Goal: Information Seeking & Learning: Learn about a topic

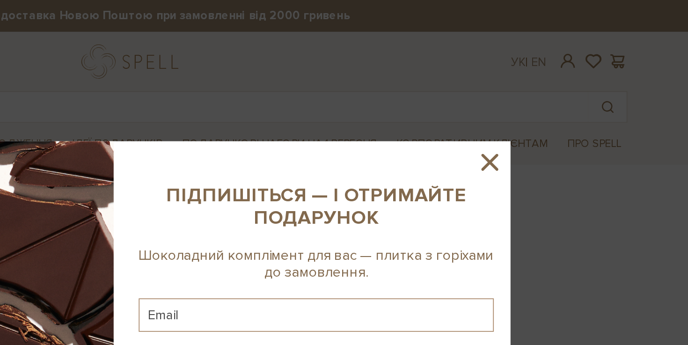
click at [542, 93] on icon at bounding box center [543, 91] width 16 height 16
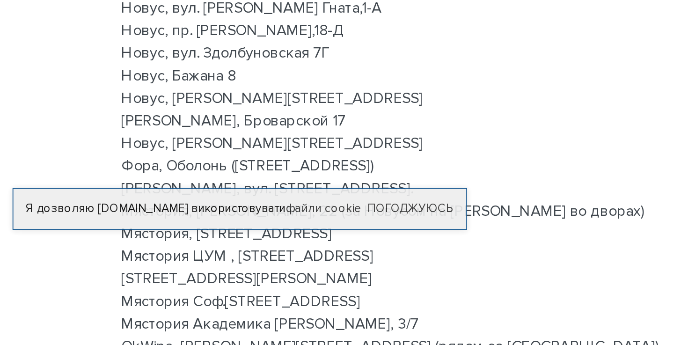
scroll to position [31, 0]
click at [219, 269] on link "Погоджуюсь" at bounding box center [230, 268] width 48 height 8
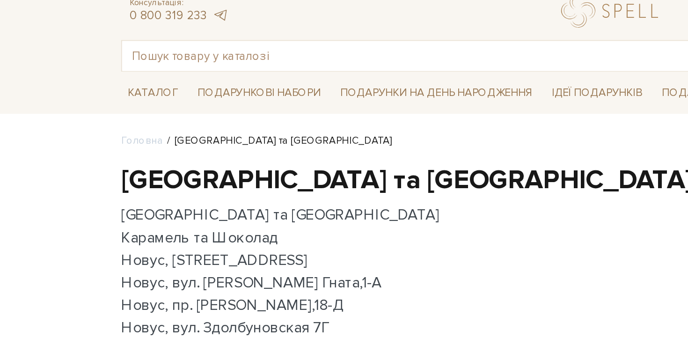
scroll to position [0, 0]
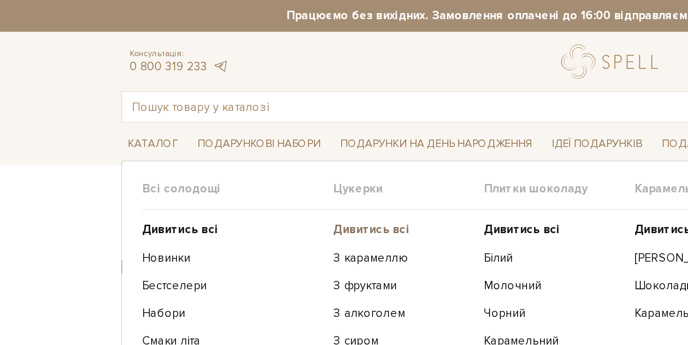
click at [201, 128] on b "Дивитись всі" at bounding box center [208, 128] width 43 height 8
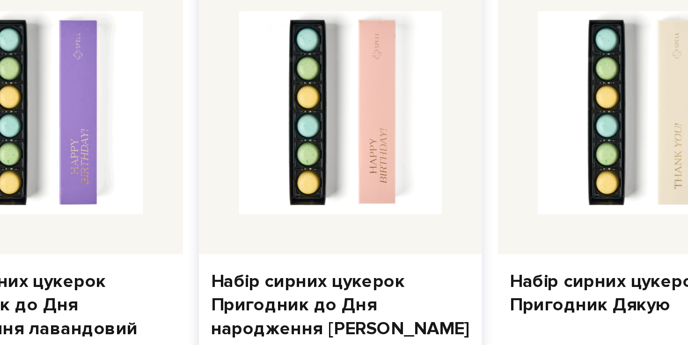
scroll to position [400, 0]
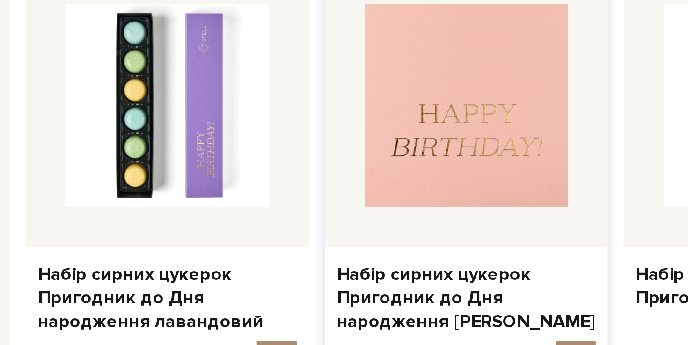
click at [395, 273] on img at bounding box center [413, 232] width 95 height 95
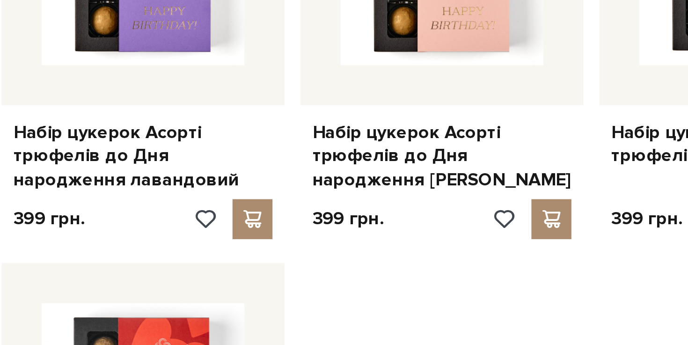
scroll to position [867, 0]
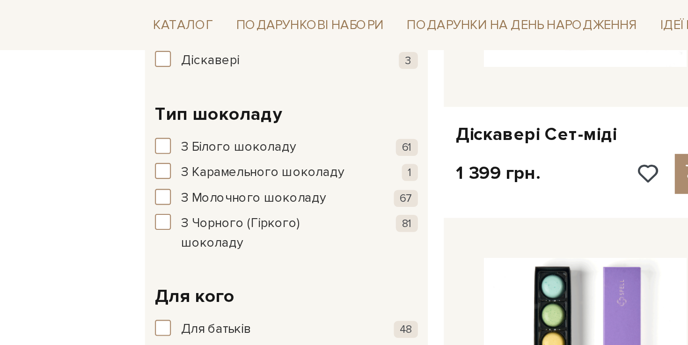
scroll to position [464, 0]
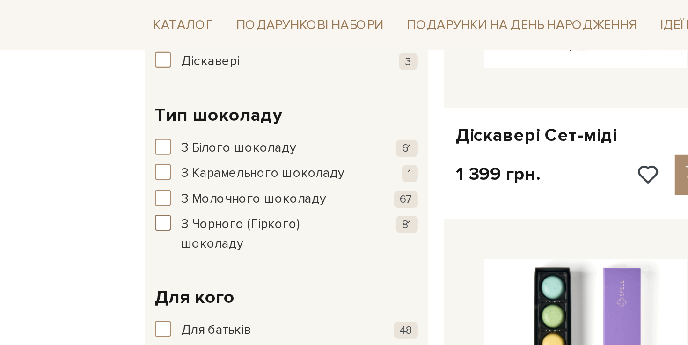
click at [76, 105] on span "button" at bounding box center [76, 104] width 7 height 7
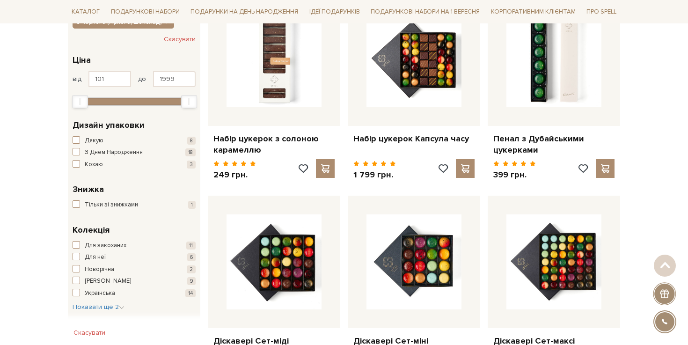
scroll to position [226, 0]
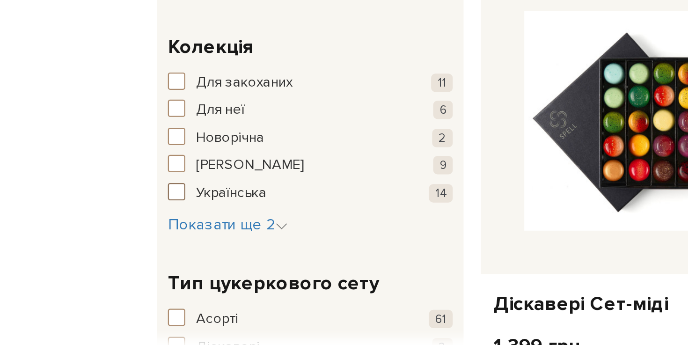
click at [78, 253] on span "button" at bounding box center [76, 252] width 7 height 7
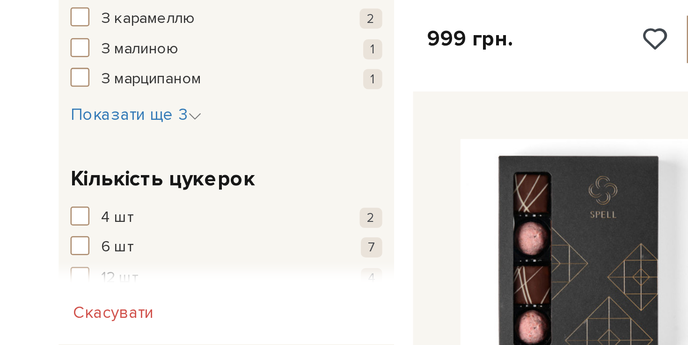
scroll to position [566, 0]
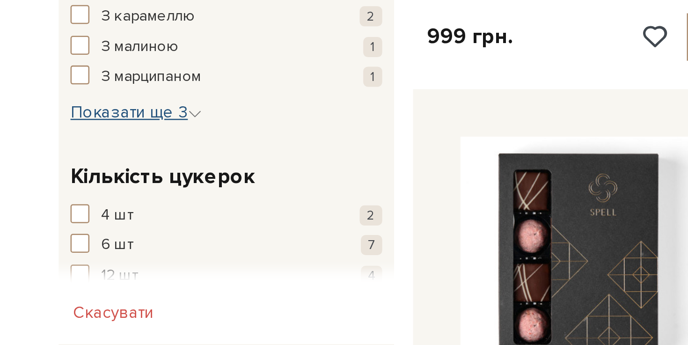
click at [107, 249] on span "Показати ще 3" at bounding box center [99, 253] width 52 height 8
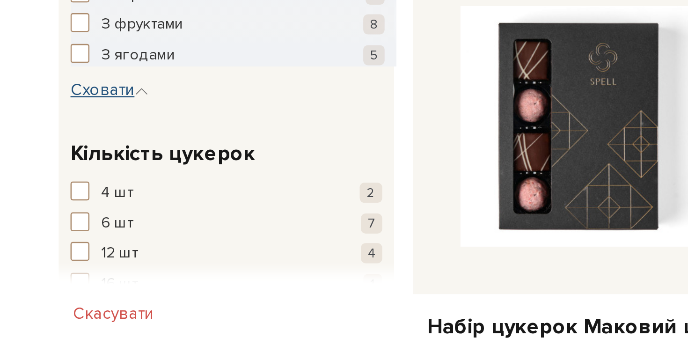
scroll to position [618, 0]
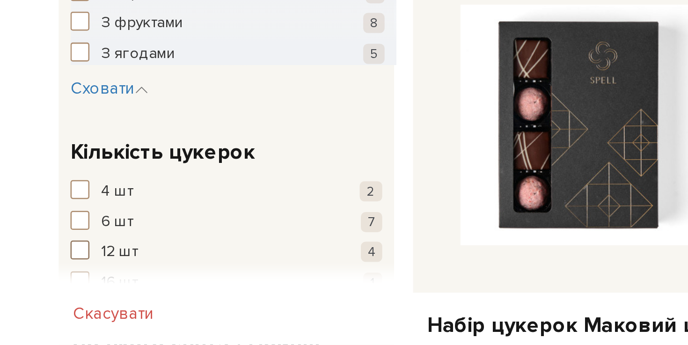
click at [75, 304] on span "button" at bounding box center [76, 307] width 7 height 7
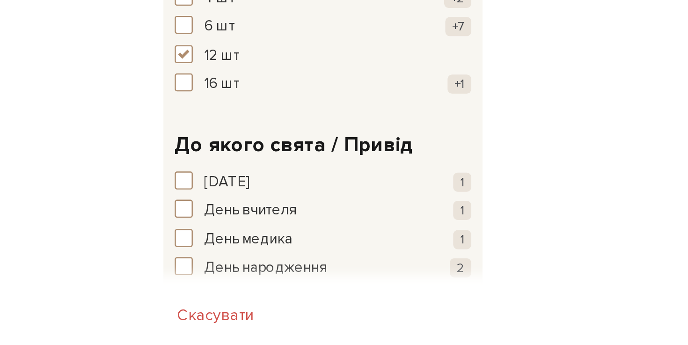
scroll to position [544, 0]
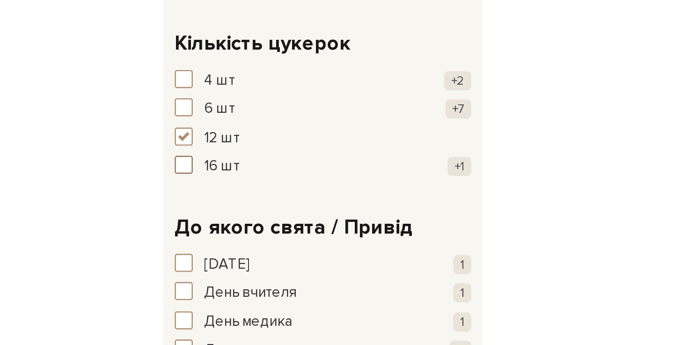
click at [77, 229] on span "button" at bounding box center [76, 232] width 7 height 7
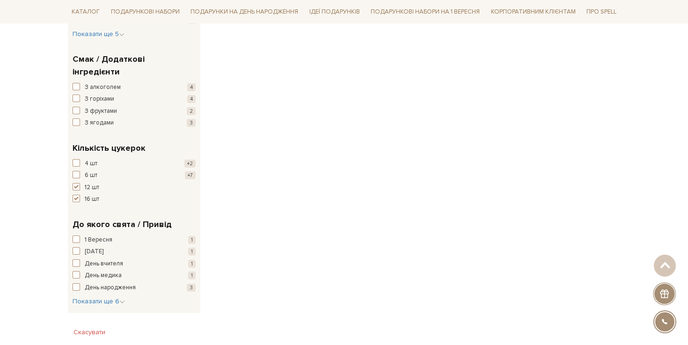
scroll to position [643, 0]
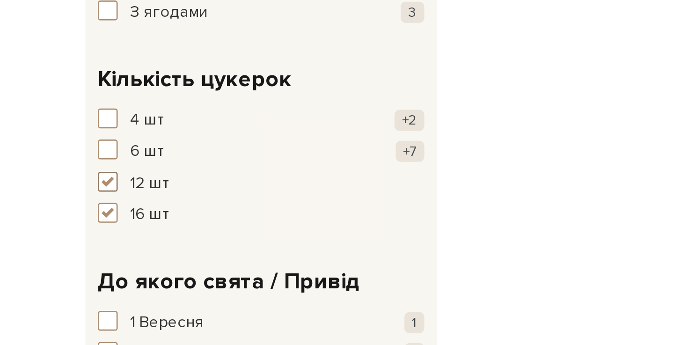
click at [77, 184] on span "button" at bounding box center [76, 187] width 7 height 7
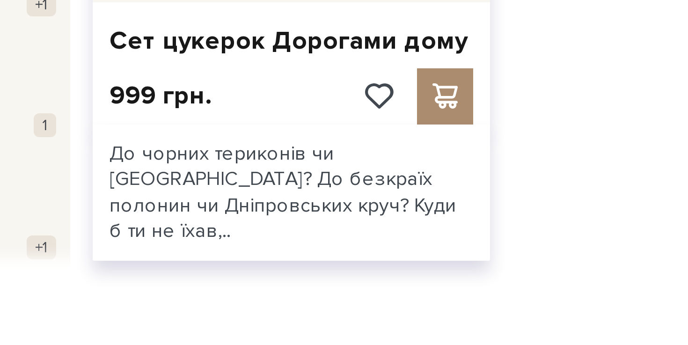
scroll to position [101, 0]
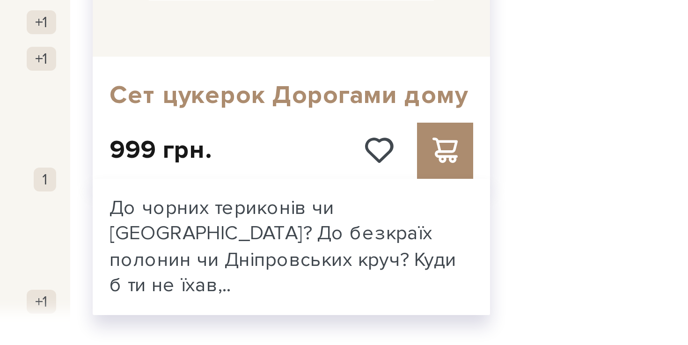
click at [260, 245] on link "Сет цукерок Дорогами дому" at bounding box center [273, 244] width 121 height 11
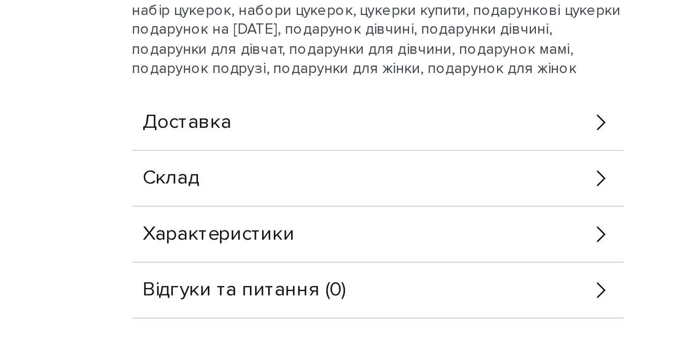
scroll to position [247, 0]
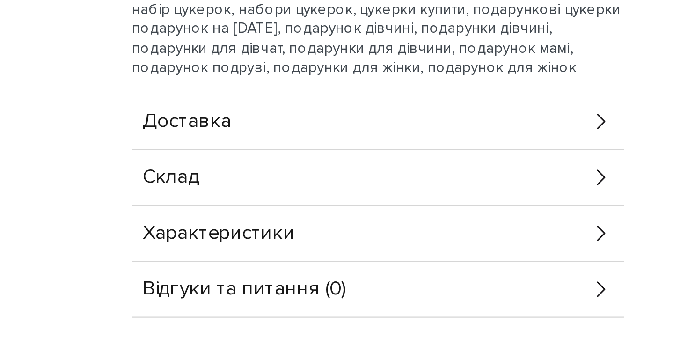
click at [557, 271] on icon at bounding box center [557, 270] width 4 height 7
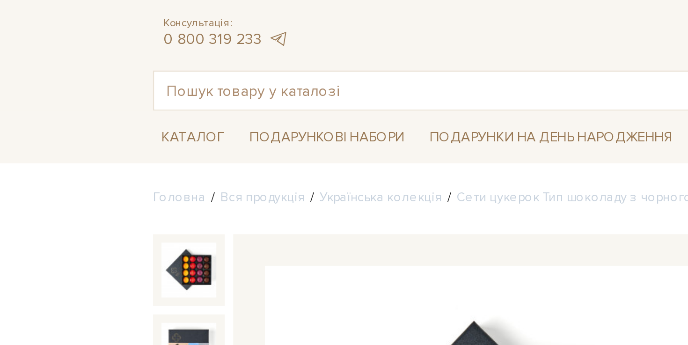
scroll to position [0, 0]
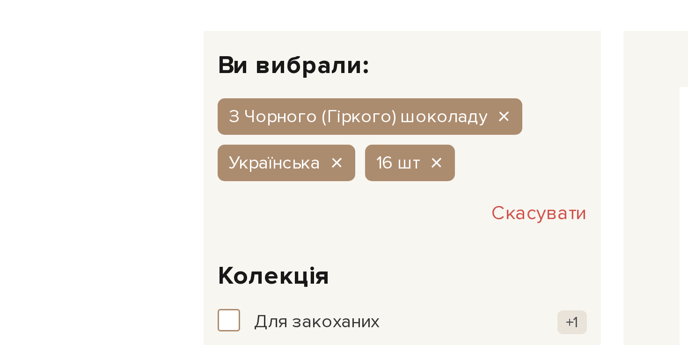
scroll to position [38, 0]
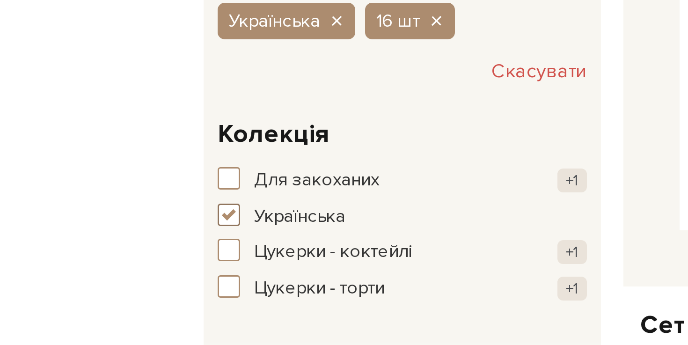
click at [76, 271] on span "button" at bounding box center [76, 269] width 7 height 7
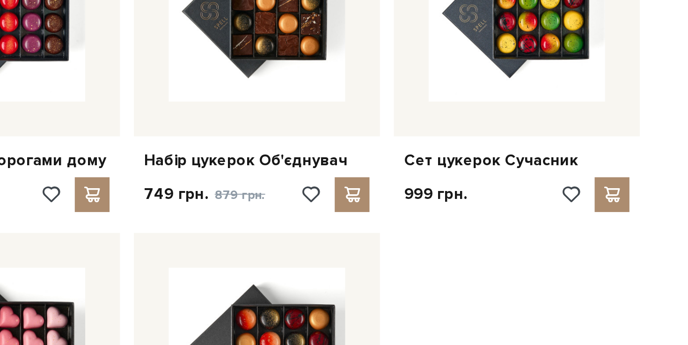
scroll to position [295, 0]
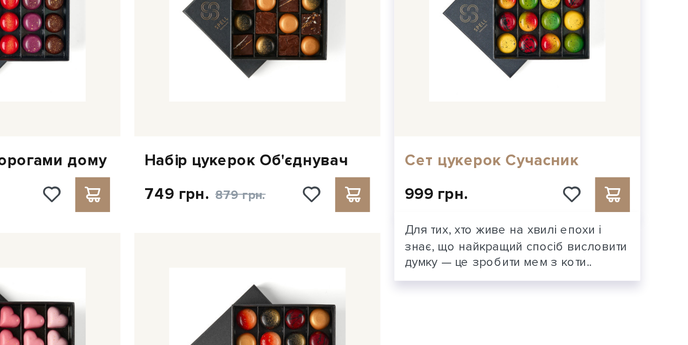
click at [550, 245] on link "Сет цукерок Сучасник" at bounding box center [553, 245] width 121 height 11
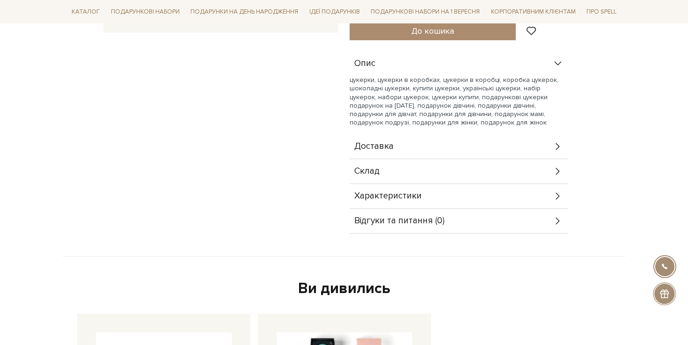
scroll to position [331, 0]
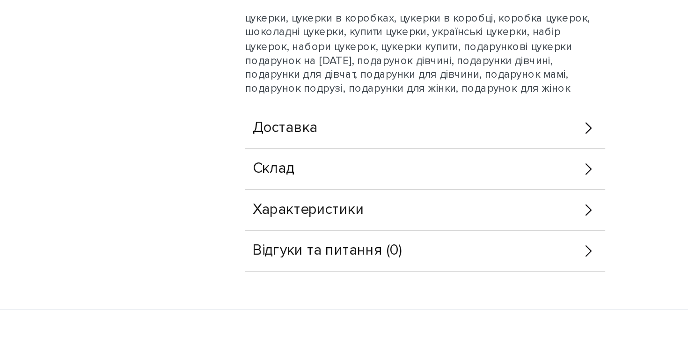
click at [402, 170] on div "Склад" at bounding box center [458, 165] width 218 height 24
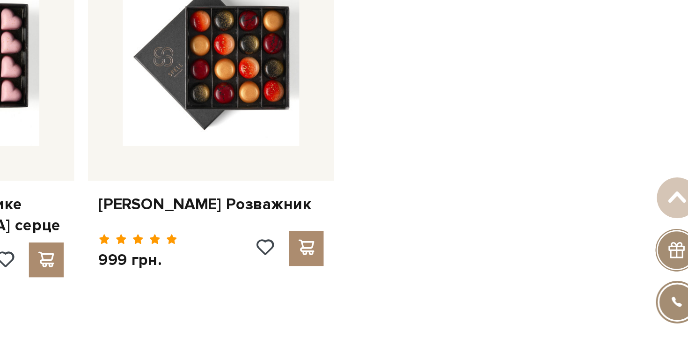
scroll to position [455, 0]
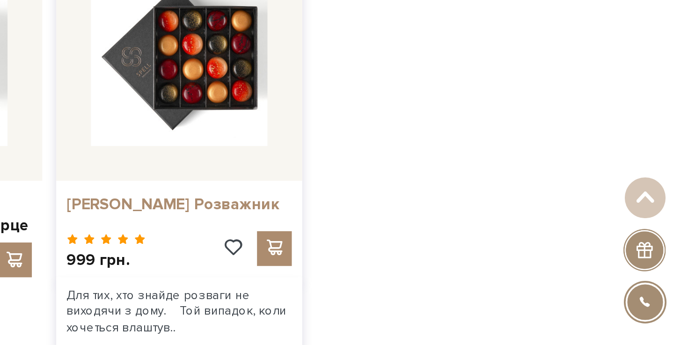
click at [415, 272] on link "[PERSON_NAME] Розважник" at bounding box center [413, 269] width 121 height 11
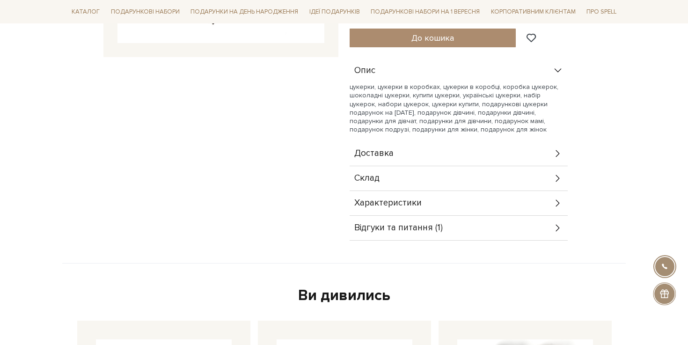
scroll to position [294, 0]
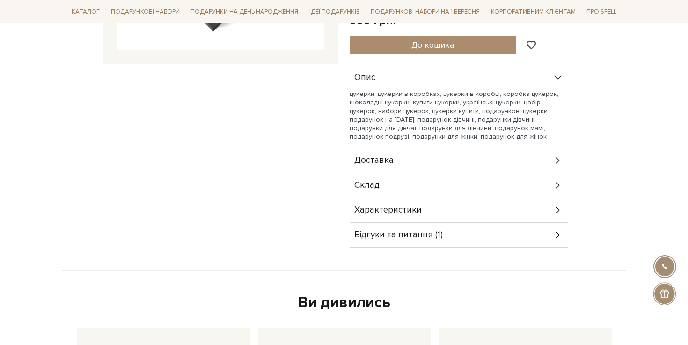
click at [374, 184] on span "Склад" at bounding box center [366, 185] width 25 height 8
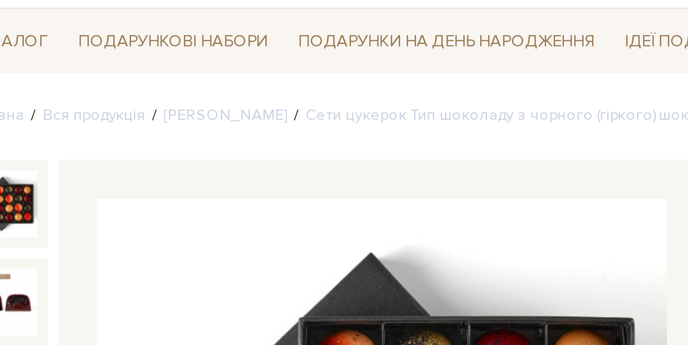
scroll to position [63, 0]
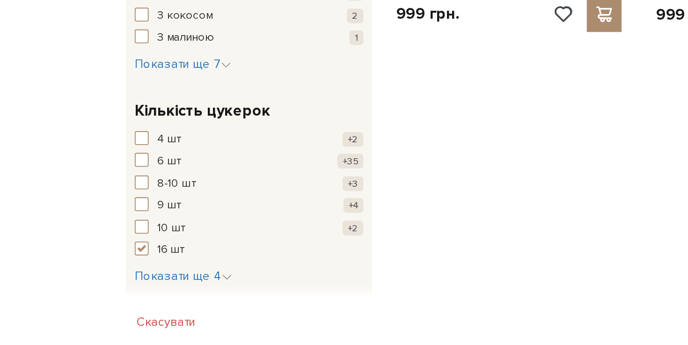
scroll to position [588, 0]
click at [74, 289] on span "button" at bounding box center [76, 292] width 7 height 7
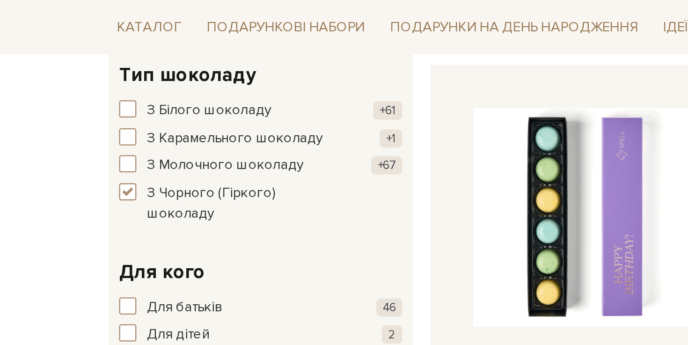
scroll to position [538, 0]
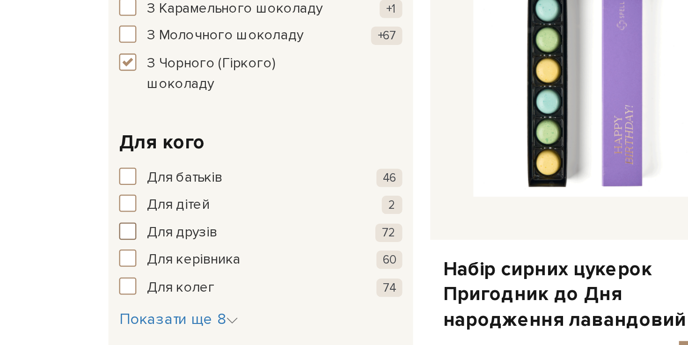
click at [77, 153] on span "button" at bounding box center [76, 156] width 7 height 7
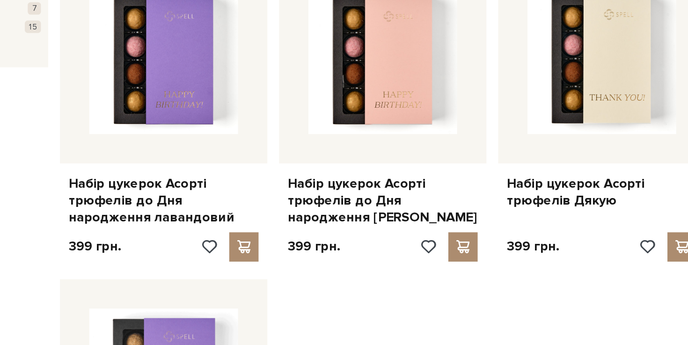
scroll to position [893, 0]
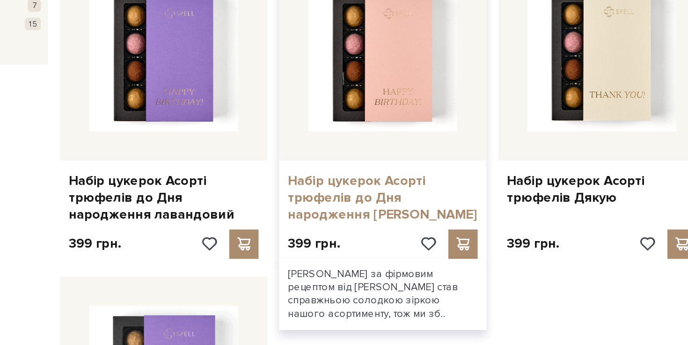
click at [382, 252] on link "Набір цукерок Асорті трюфелів до Дня народження [PERSON_NAME]" at bounding box center [413, 250] width 121 height 33
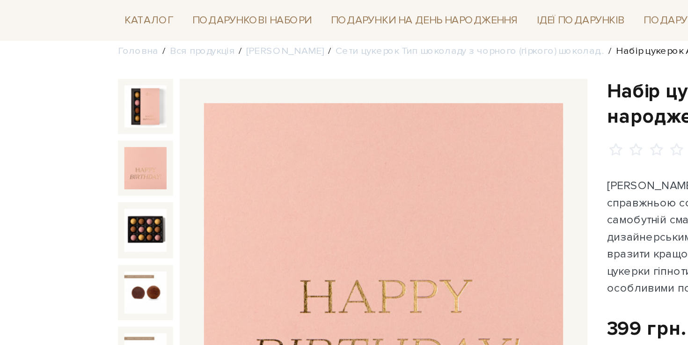
scroll to position [63, 0]
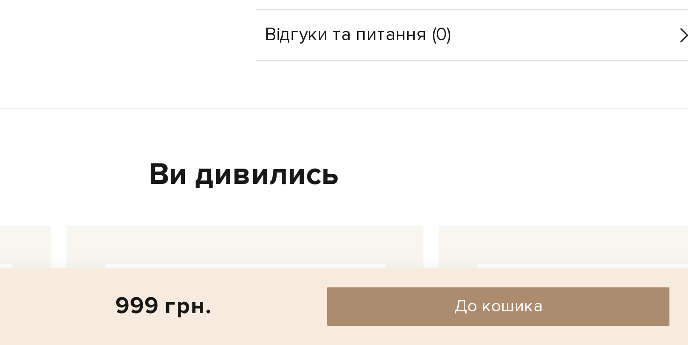
scroll to position [308, 0]
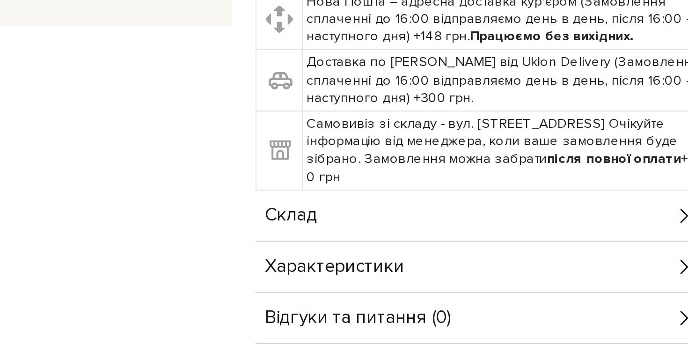
click at [375, 143] on span "Склад" at bounding box center [366, 142] width 25 height 8
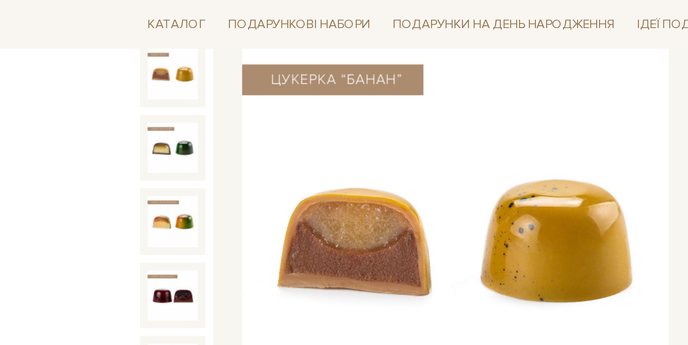
scroll to position [230, 0]
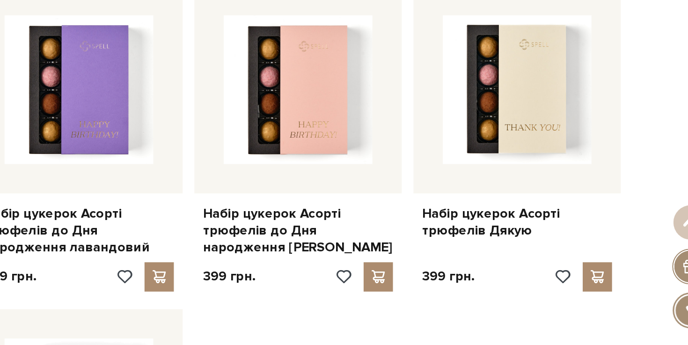
scroll to position [874, 0]
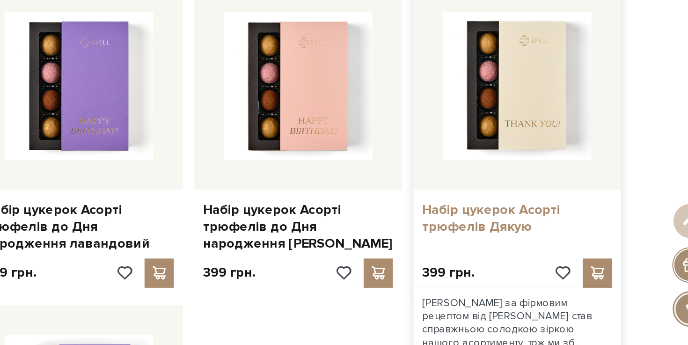
click at [540, 270] on link "Набір цукерок Асорті трюфелів Дякую" at bounding box center [553, 264] width 121 height 22
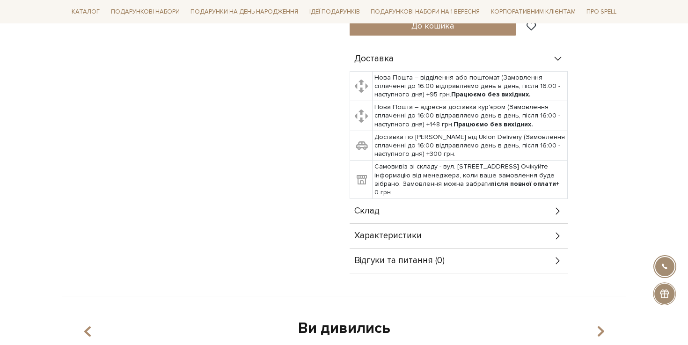
scroll to position [379, 0]
click at [458, 217] on div "Склад" at bounding box center [458, 210] width 218 height 24
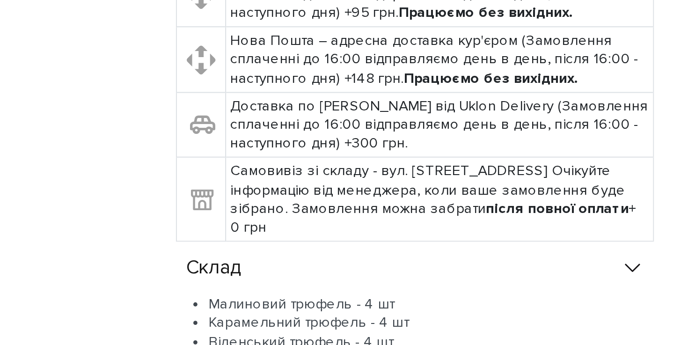
scroll to position [283, 0]
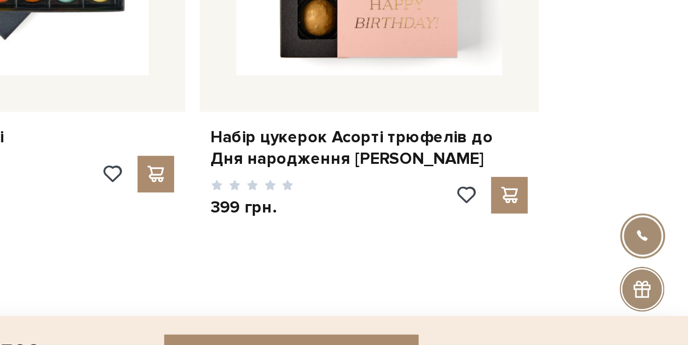
scroll to position [552, 0]
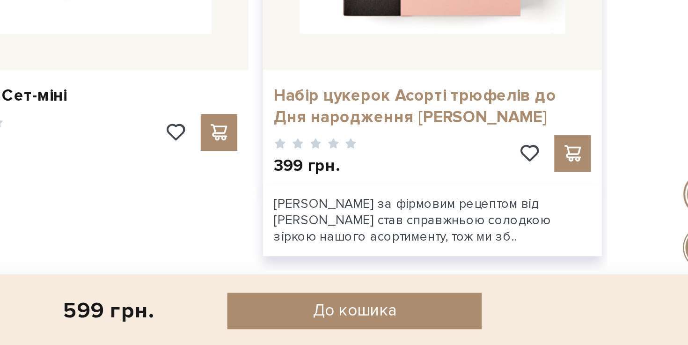
click at [492, 228] on link "Набір цукерок Асорті трюфелів до Дня народження [PERSON_NAME]" at bounding box center [525, 222] width 162 height 22
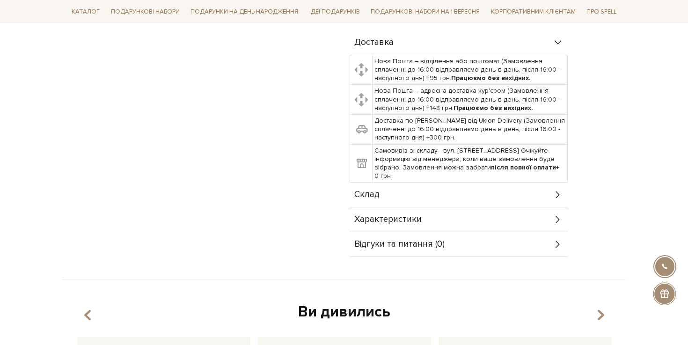
scroll to position [411, 0]
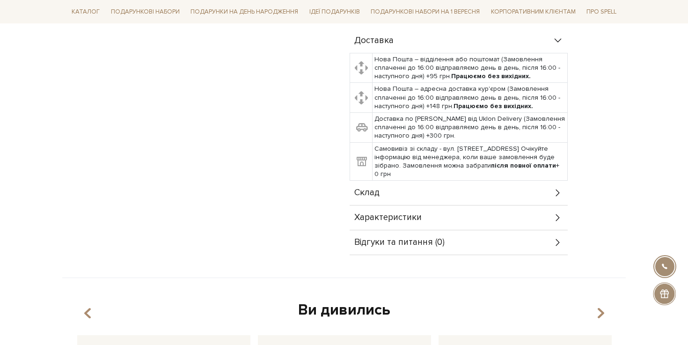
click at [378, 194] on span "Склад" at bounding box center [366, 193] width 25 height 8
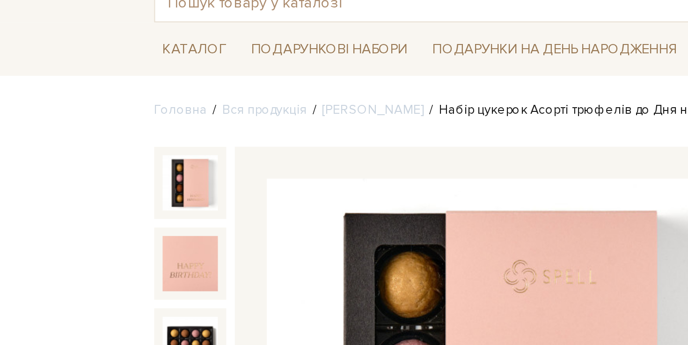
scroll to position [0, 0]
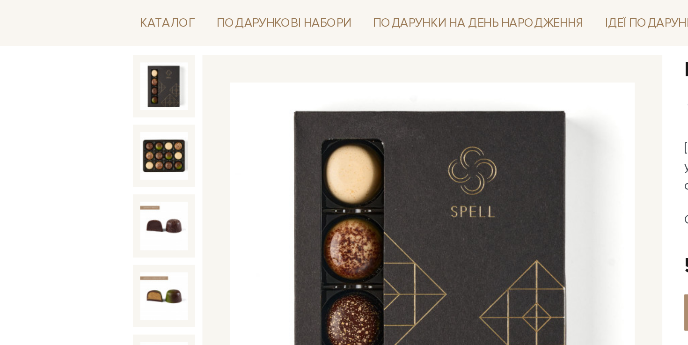
scroll to position [95, 0]
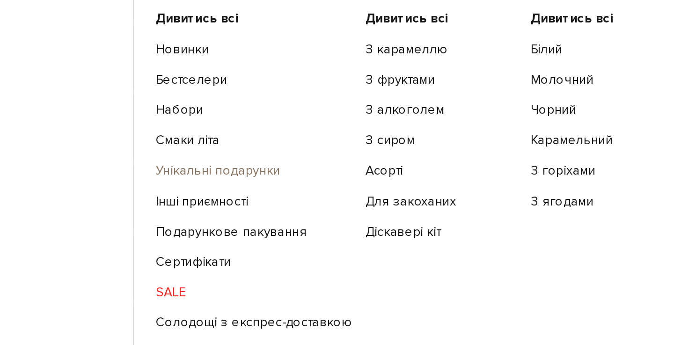
click at [116, 137] on link "Унікальні подарунки" at bounding box center [130, 137] width 100 height 8
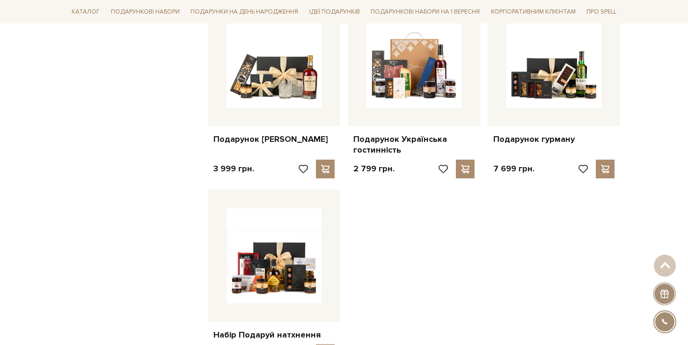
scroll to position [785, 0]
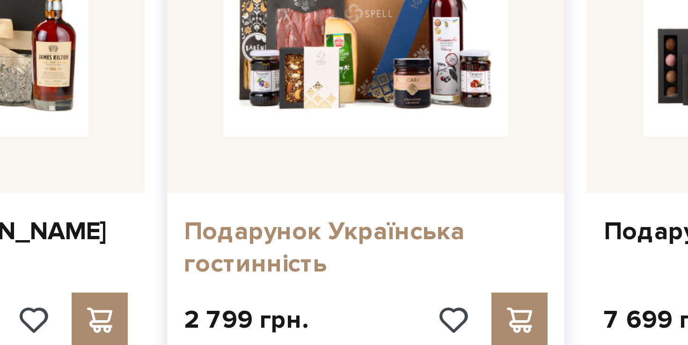
click at [394, 138] on link "Подарунок Українська гостинність" at bounding box center [413, 143] width 121 height 22
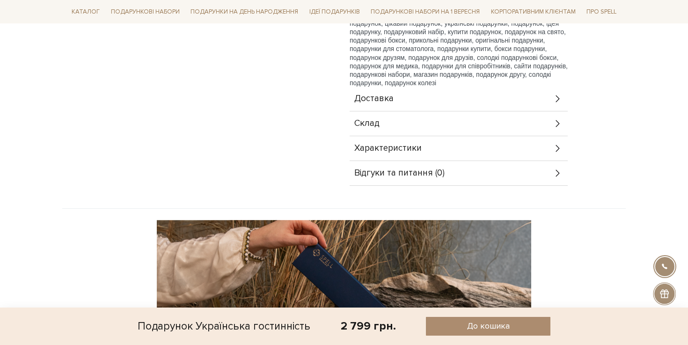
scroll to position [377, 0]
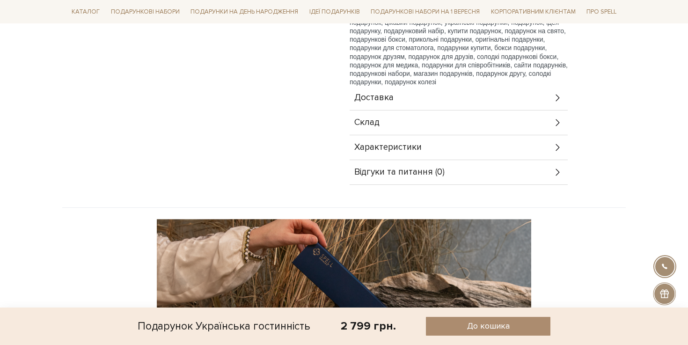
click at [379, 114] on div "Склад" at bounding box center [458, 122] width 218 height 24
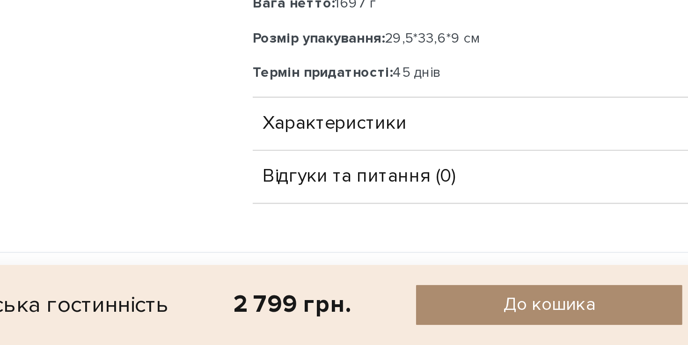
scroll to position [438, 0]
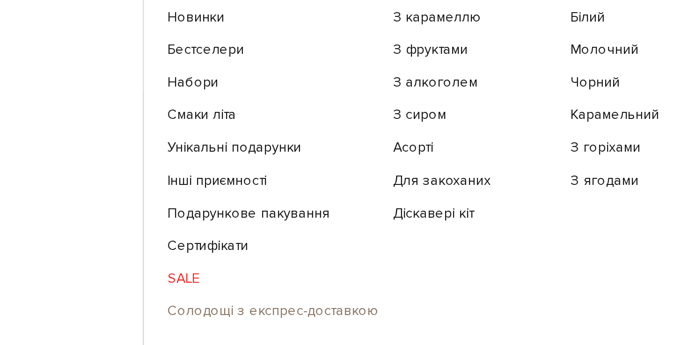
click at [98, 286] on link "Солодощі з експрес-доставкою" at bounding box center [130, 284] width 100 height 8
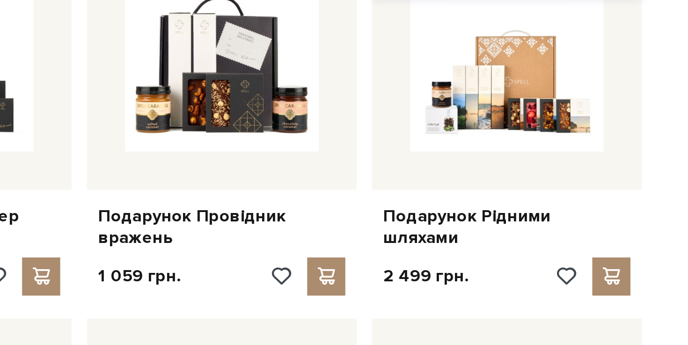
scroll to position [264, 0]
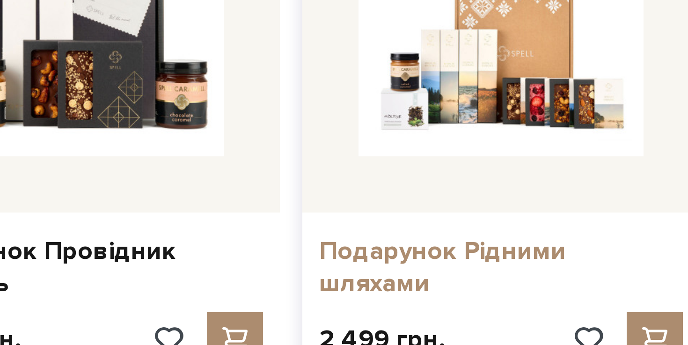
click at [550, 275] on link "Подарунок Рідними шляхами" at bounding box center [553, 285] width 121 height 22
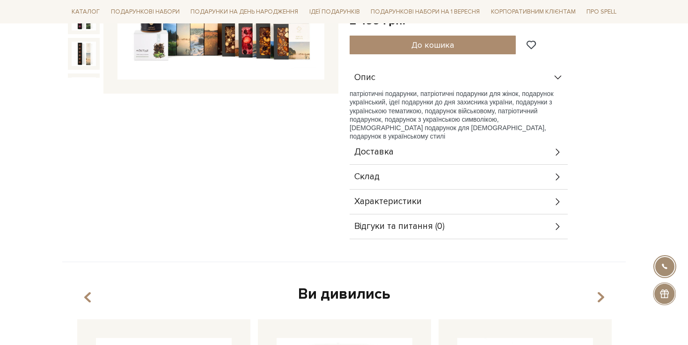
scroll to position [275, 0]
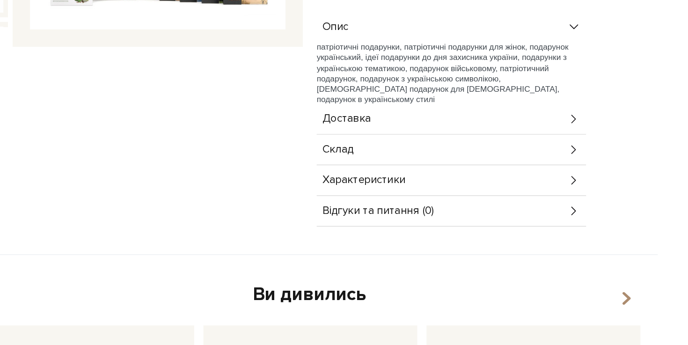
click at [385, 169] on div "Склад" at bounding box center [458, 166] width 218 height 24
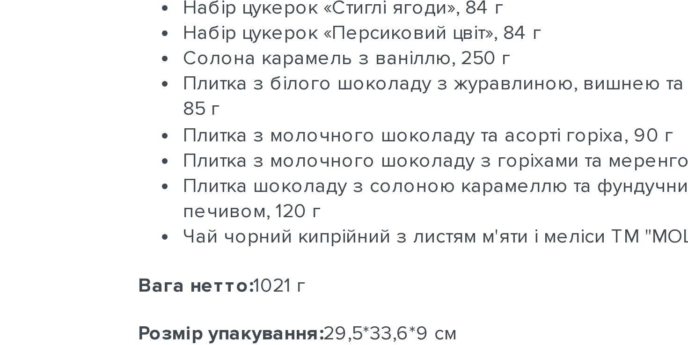
scroll to position [243, 0]
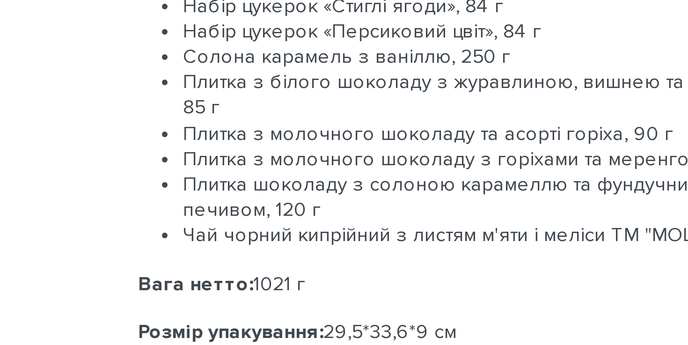
click at [349, 306] on ul "Набір цукерок «Димний чорнослив», 84 г Набір цукерок «Терпкий каштан», 84 г Наб…" at bounding box center [458, 262] width 218 height 102
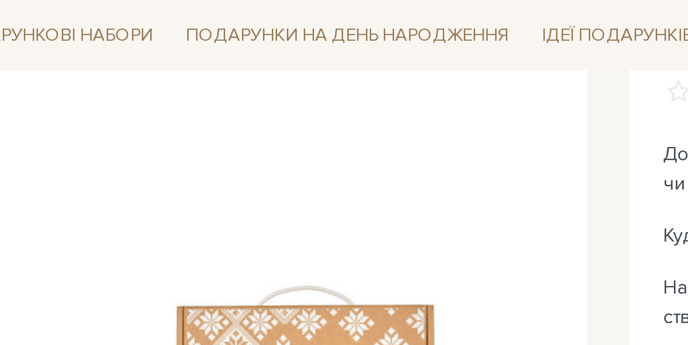
scroll to position [116, 0]
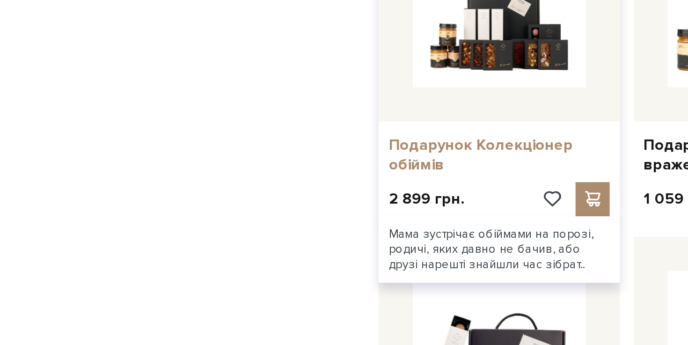
scroll to position [311, 0]
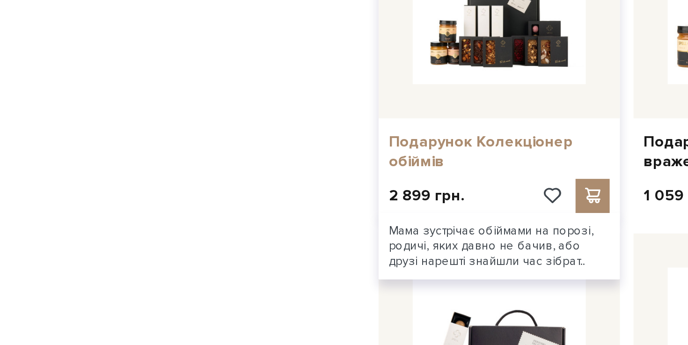
click at [244, 228] on link "Подарунок Колекціонер обіймів" at bounding box center [273, 239] width 121 height 22
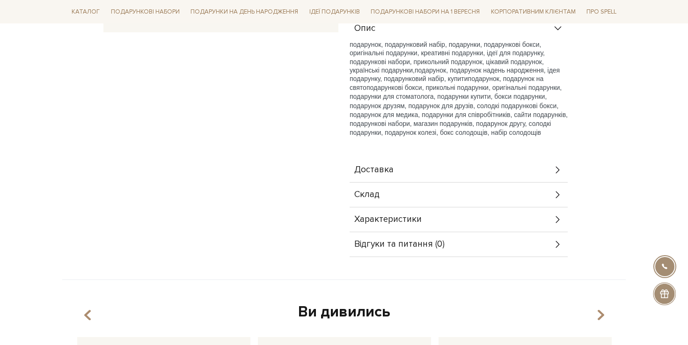
scroll to position [328, 0]
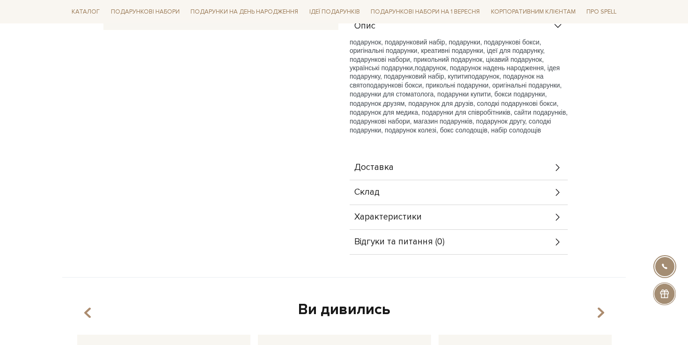
click at [373, 194] on span "Склад" at bounding box center [366, 192] width 25 height 8
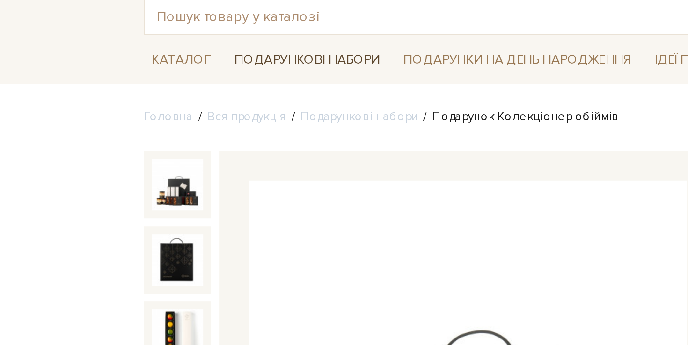
scroll to position [51, 0]
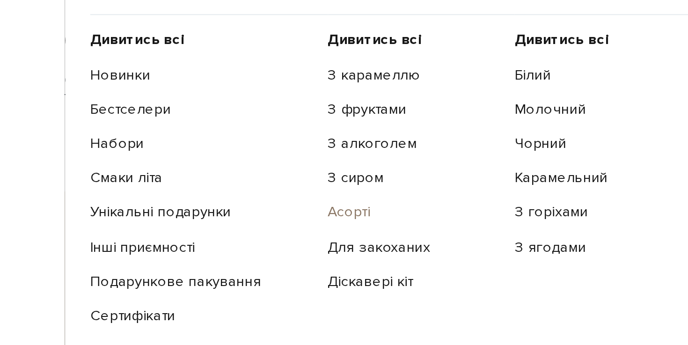
click at [194, 207] on link "Асорті" at bounding box center [225, 206] width 77 height 8
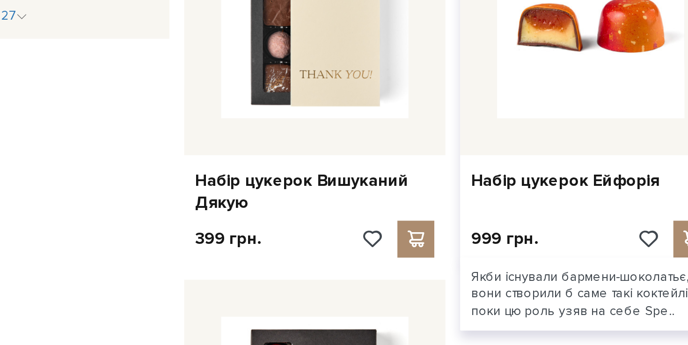
scroll to position [864, 0]
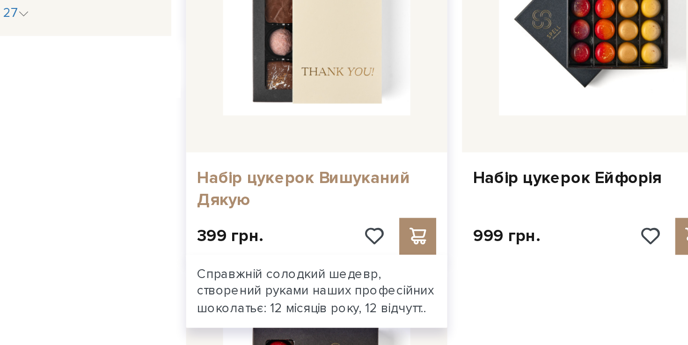
click at [258, 254] on link "Набір цукерок Вишуканий Дякую" at bounding box center [273, 265] width 121 height 22
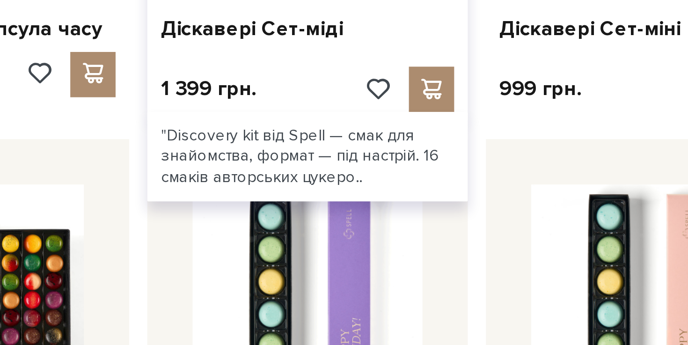
scroll to position [111, 0]
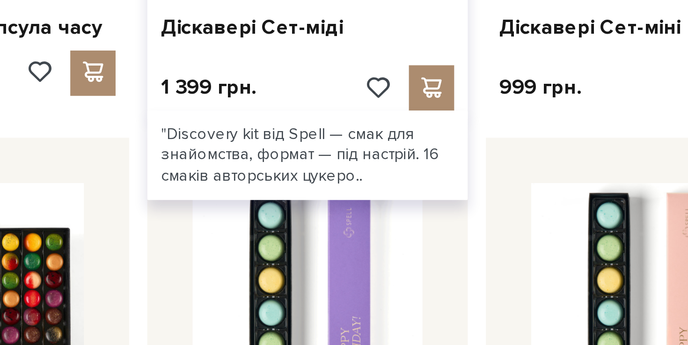
click at [378, 259] on div ""Discovery kit від Spell — смак для знайомства, формат — під настрій. 16 смаків…" at bounding box center [414, 266] width 132 height 37
click at [378, 214] on link "Діскавері Сет-міді" at bounding box center [413, 213] width 121 height 11
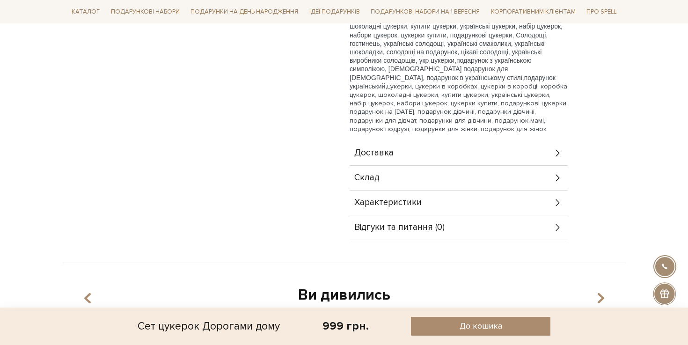
scroll to position [344, 0]
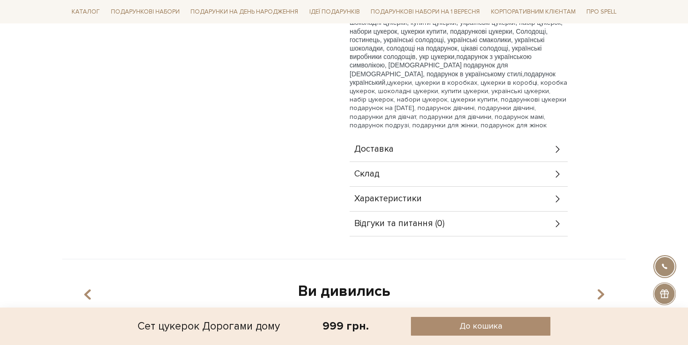
click at [421, 176] on div "Склад" at bounding box center [458, 174] width 218 height 24
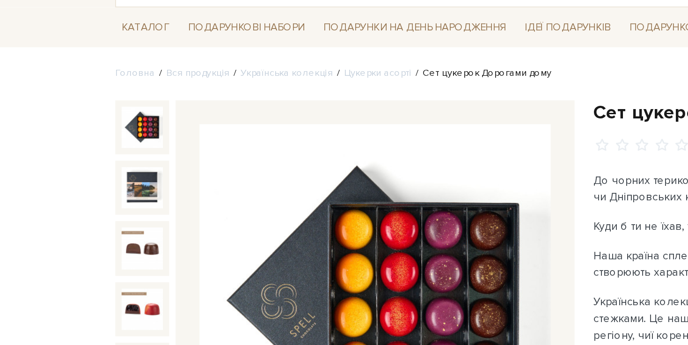
scroll to position [64, 0]
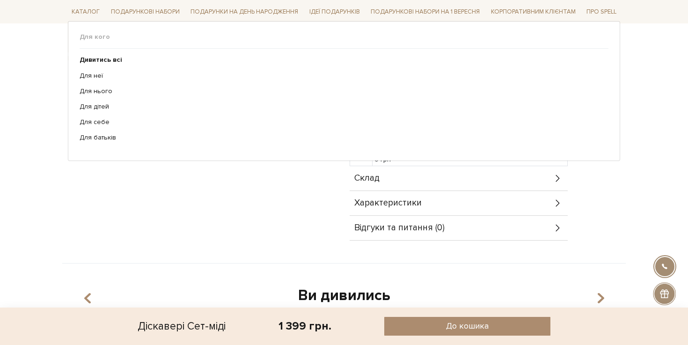
scroll to position [302, 0]
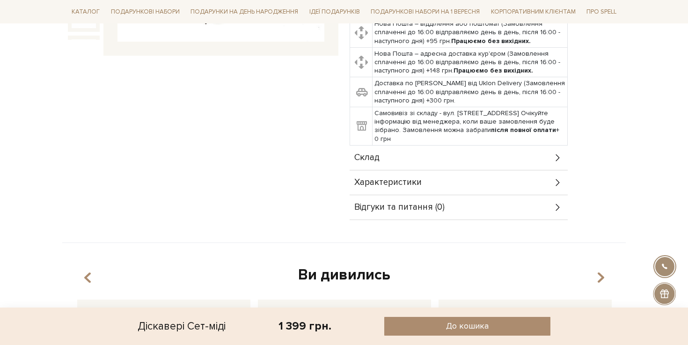
click at [558, 153] on icon at bounding box center [557, 158] width 10 height 10
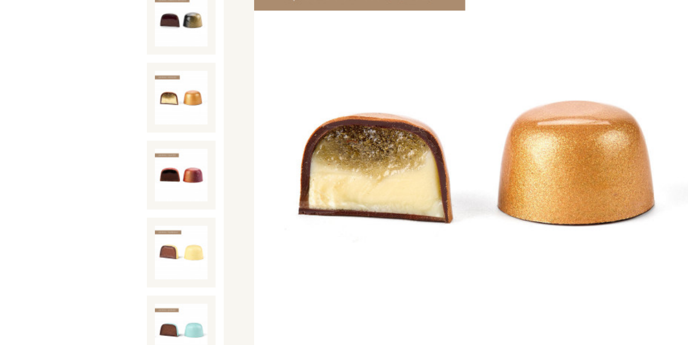
scroll to position [0, 0]
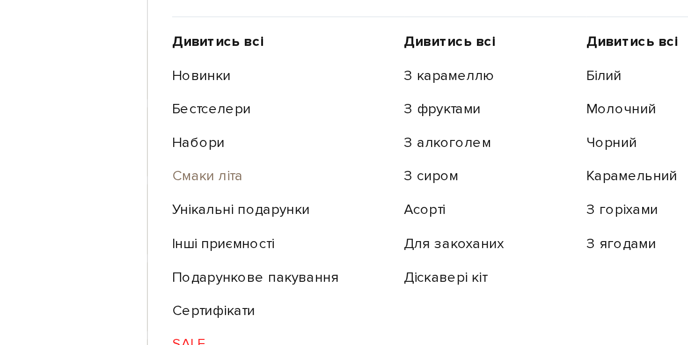
click at [94, 191] on link "Смаки літа" at bounding box center [130, 191] width 100 height 8
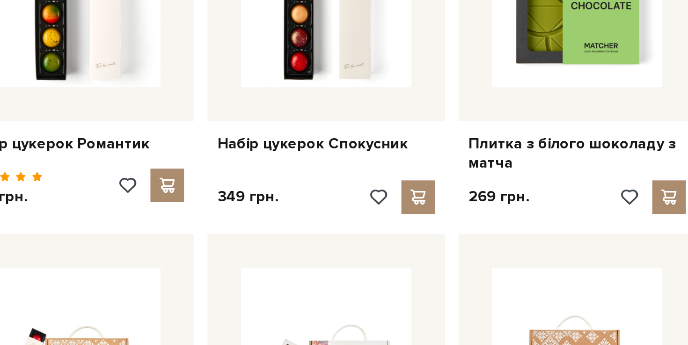
scroll to position [691, 0]
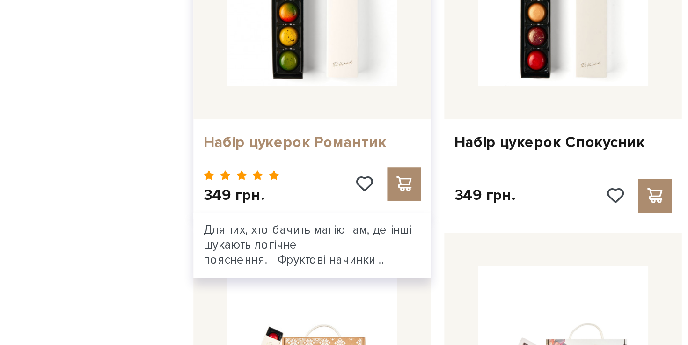
click at [254, 232] on link "Набір цукерок Романтик" at bounding box center [273, 231] width 121 height 11
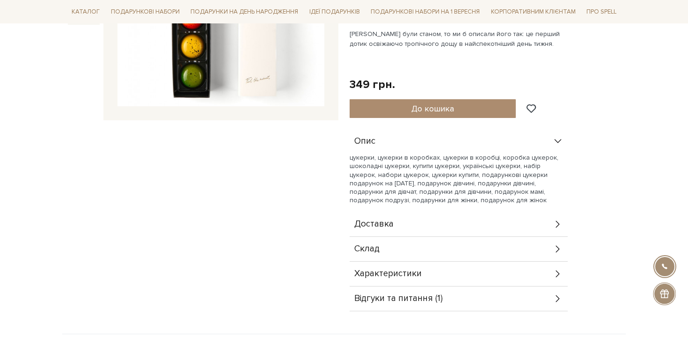
scroll to position [239, 0]
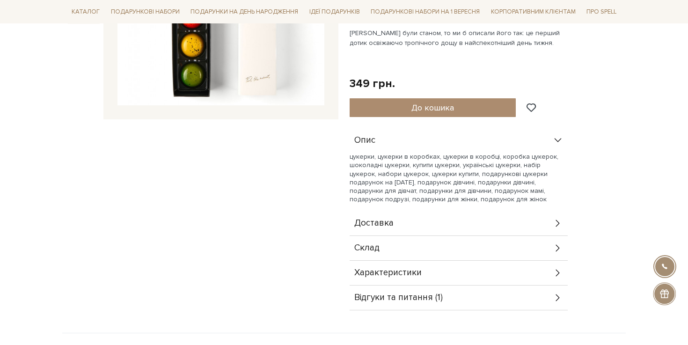
click at [383, 240] on div "Склад" at bounding box center [458, 248] width 218 height 24
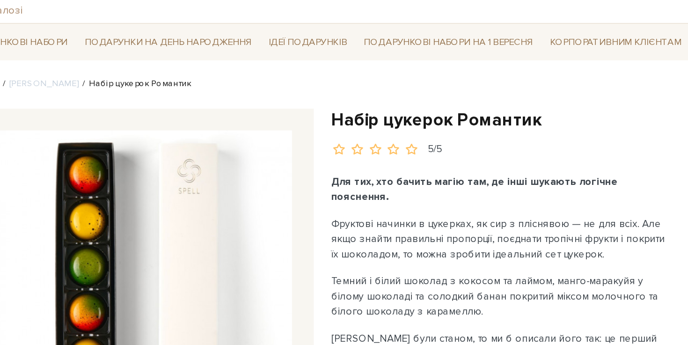
scroll to position [51, 0]
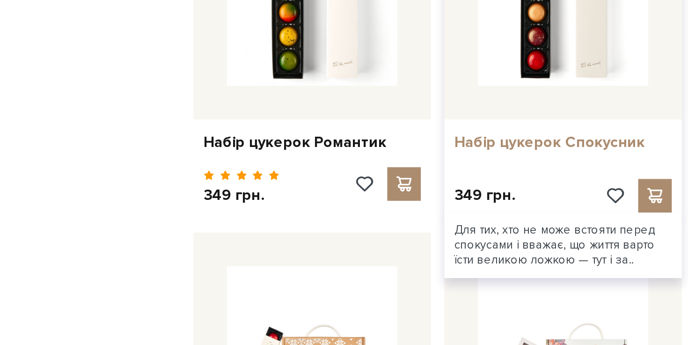
click at [419, 229] on link "Набір цукерок Спокусник" at bounding box center [413, 231] width 121 height 11
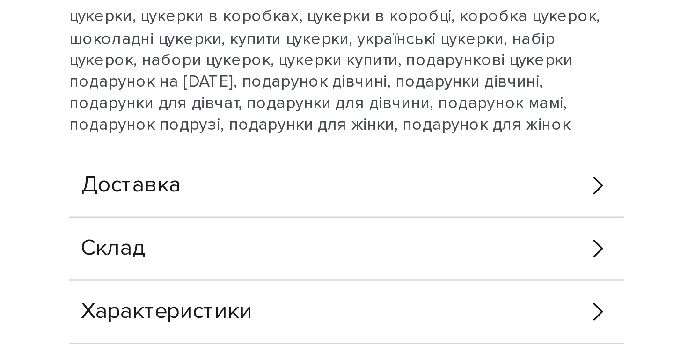
scroll to position [282, 0]
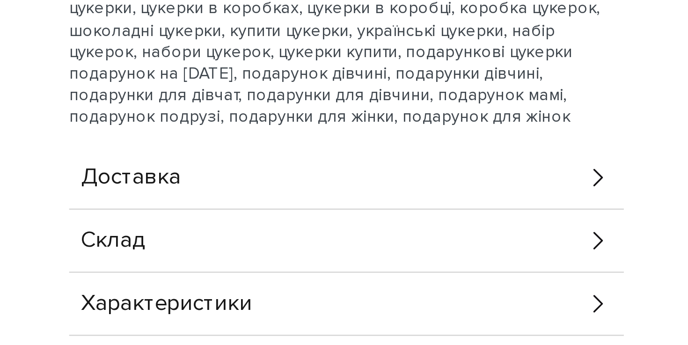
click at [554, 298] on icon at bounding box center [557, 303] width 10 height 10
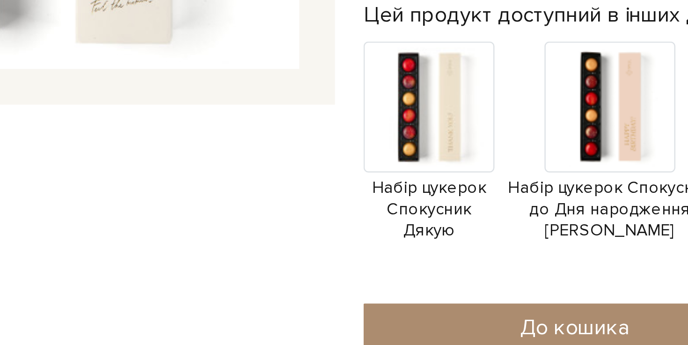
scroll to position [108, 0]
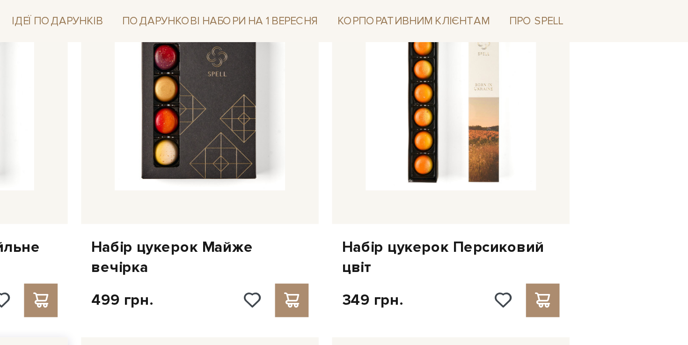
scroll to position [589, 0]
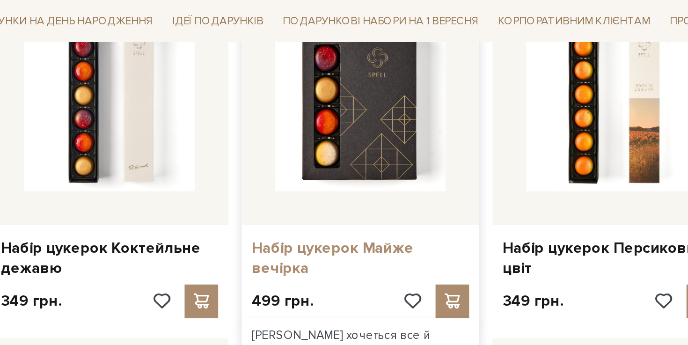
click at [416, 139] on link "Набір цукерок Майже вечірка" at bounding box center [413, 144] width 121 height 22
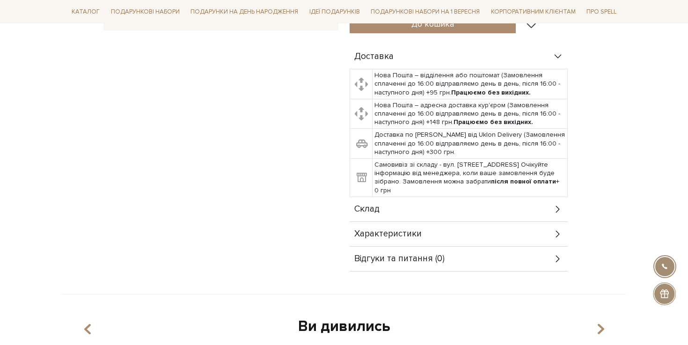
scroll to position [328, 0]
click at [380, 204] on div "Склад" at bounding box center [458, 208] width 218 height 24
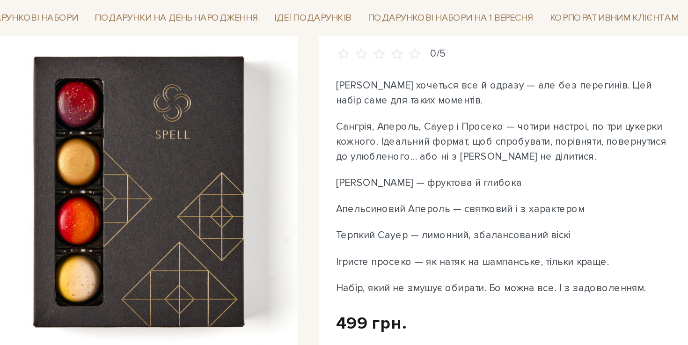
scroll to position [114, 0]
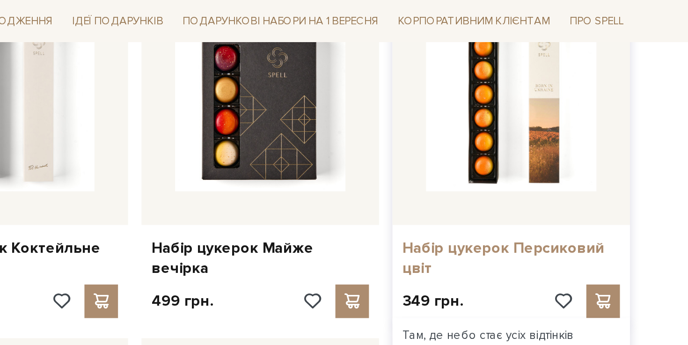
click at [537, 138] on link "Набір цукерок Персиковий цвіт" at bounding box center [553, 144] width 121 height 22
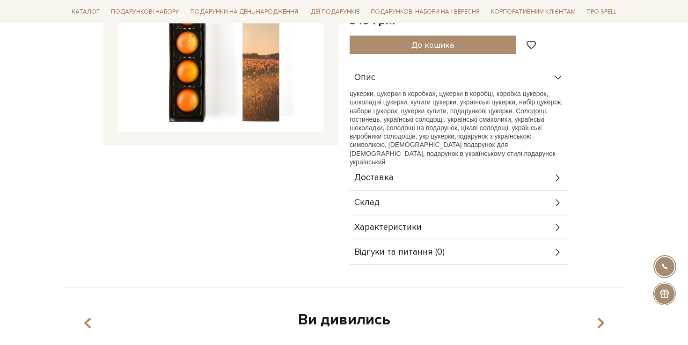
scroll to position [215, 0]
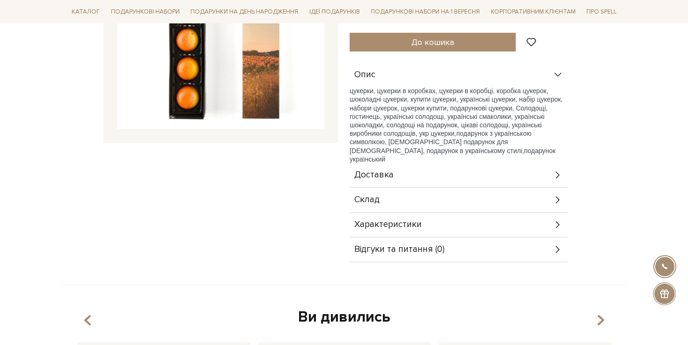
click at [378, 196] on span "Склад" at bounding box center [366, 200] width 25 height 8
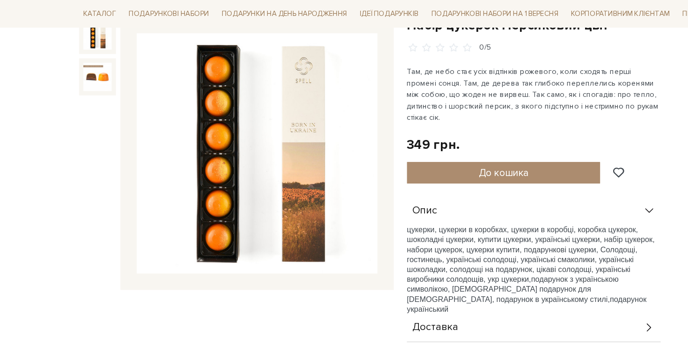
scroll to position [0, 0]
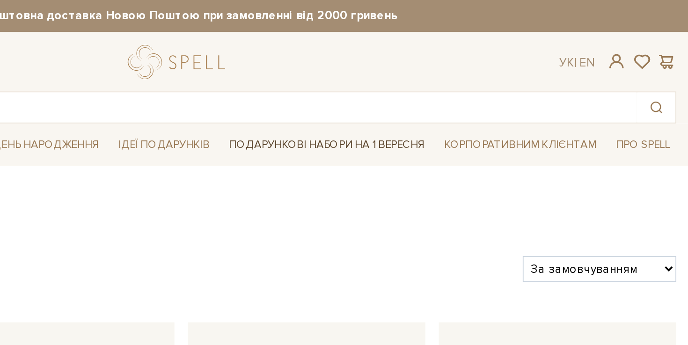
click at [425, 78] on link "Подарункові набори на 1 Вересня" at bounding box center [425, 81] width 116 height 16
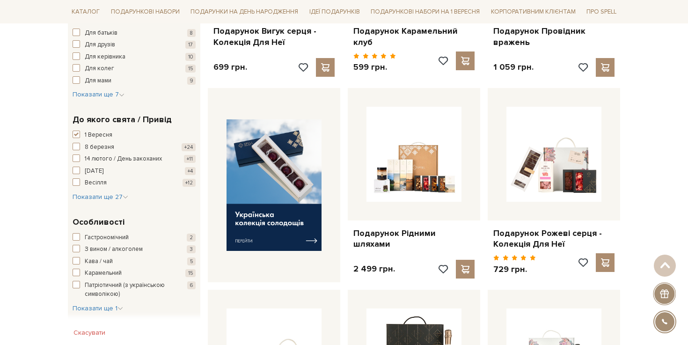
scroll to position [319, 0]
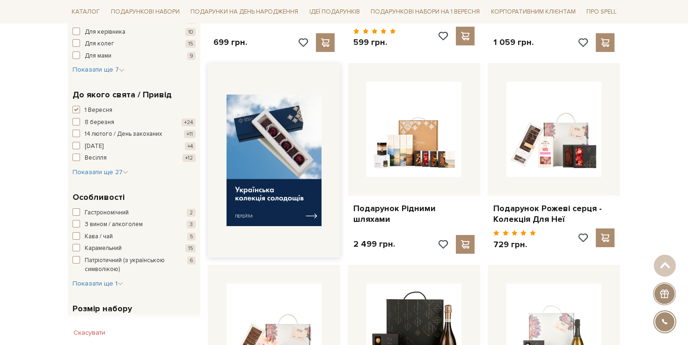
click at [311, 211] on img at bounding box center [273, 159] width 95 height 131
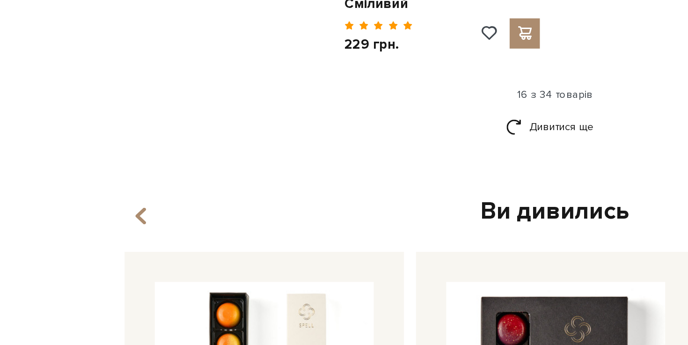
scroll to position [1208, 0]
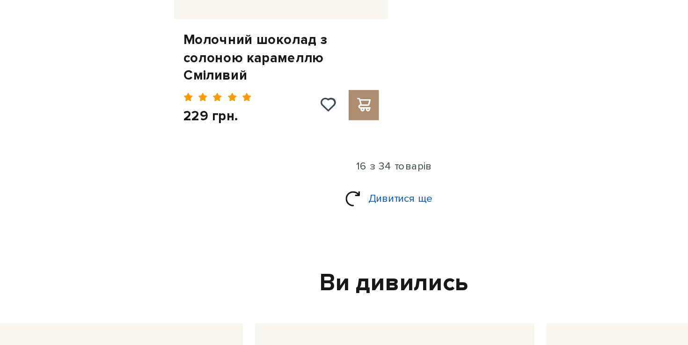
click at [349, 203] on link "Дивитися ще" at bounding box center [343, 209] width 61 height 16
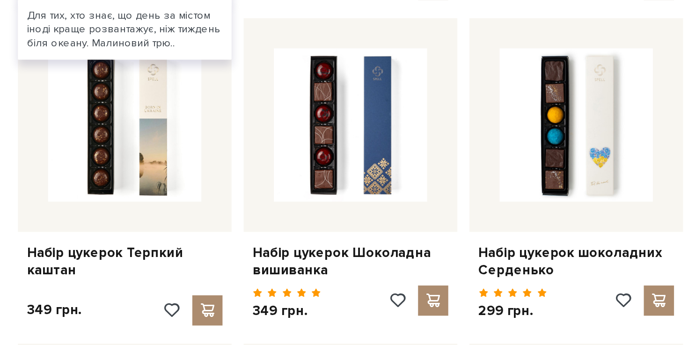
scroll to position [1652, 0]
